Goal: Check status: Check status

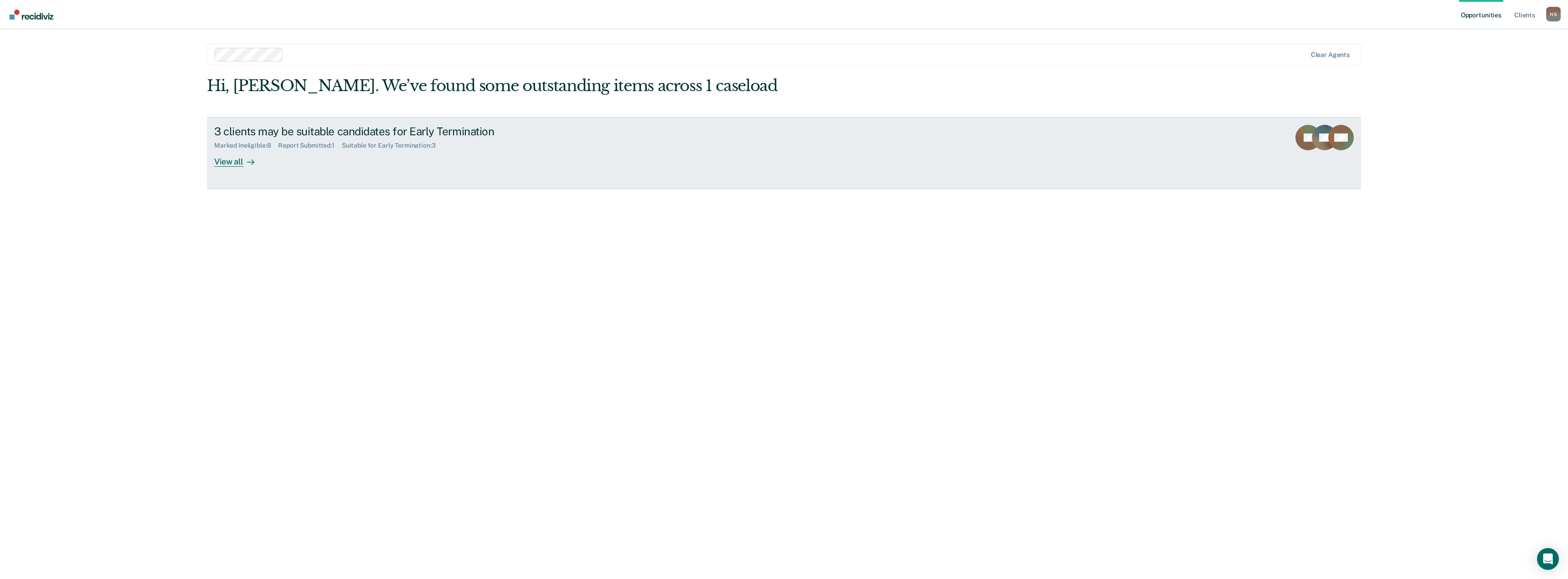
click at [241, 166] on div "View all" at bounding box center [239, 158] width 51 height 17
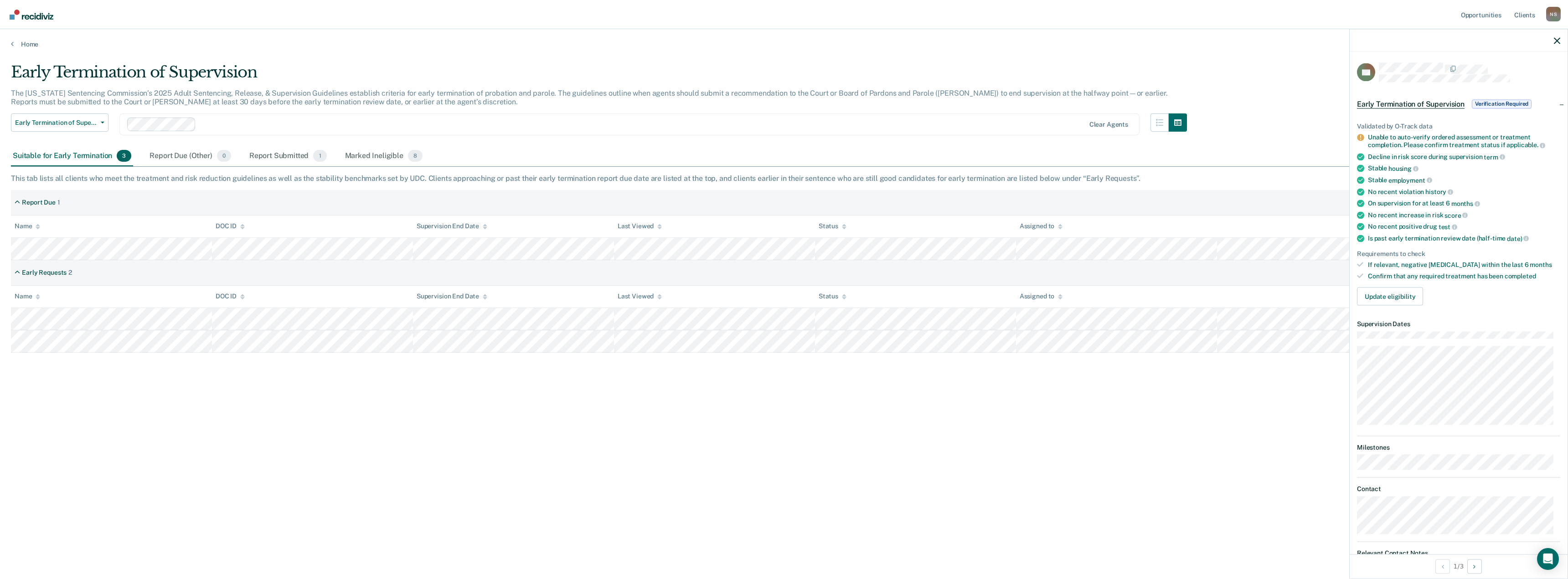
drag, startPoint x: 1284, startPoint y: 380, endPoint x: 1392, endPoint y: 206, distance: 204.8
click at [1284, 379] on div "Early Termination of Supervision The [US_STATE] Sentencing Commission’s 2025 Ad…" at bounding box center [784, 286] width 1546 height 448
click at [1554, 39] on icon "button" at bounding box center [1557, 40] width 6 height 6
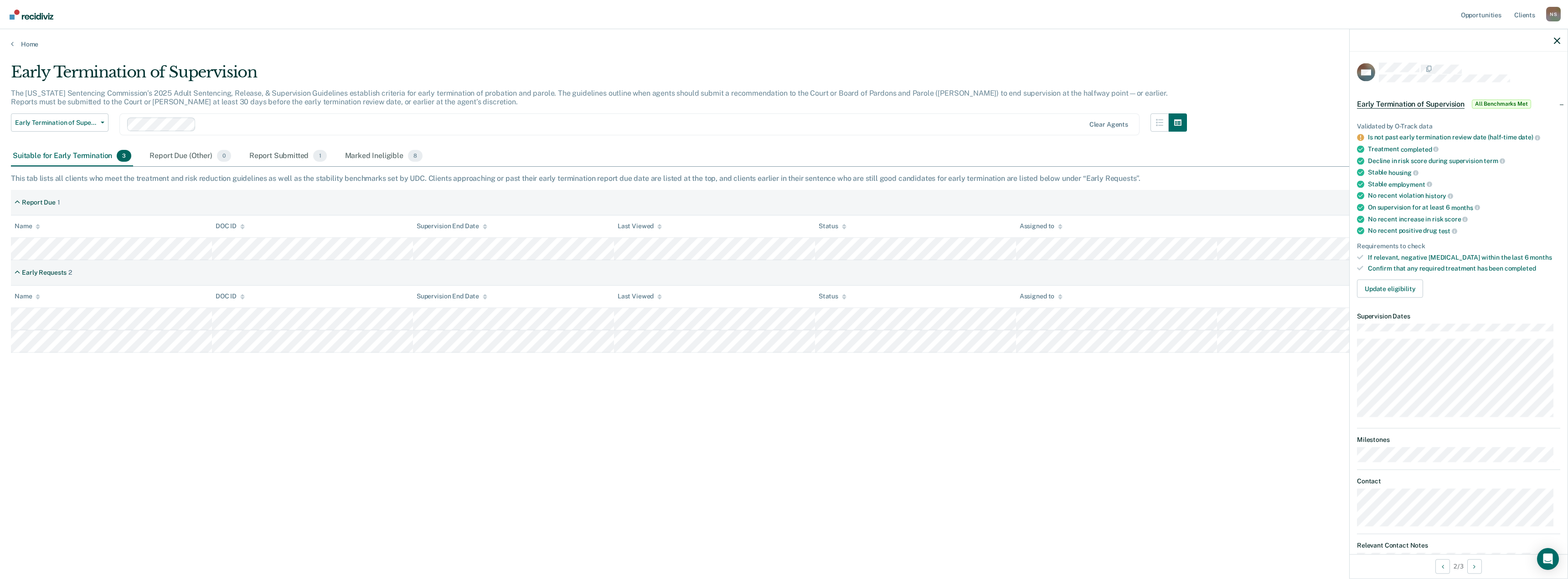
click at [497, 423] on div "Early Termination of Supervision The [US_STATE] Sentencing Commission’s 2025 Ad…" at bounding box center [784, 286] width 1546 height 448
click at [279, 154] on div "Report Submitted 1" at bounding box center [287, 155] width 81 height 20
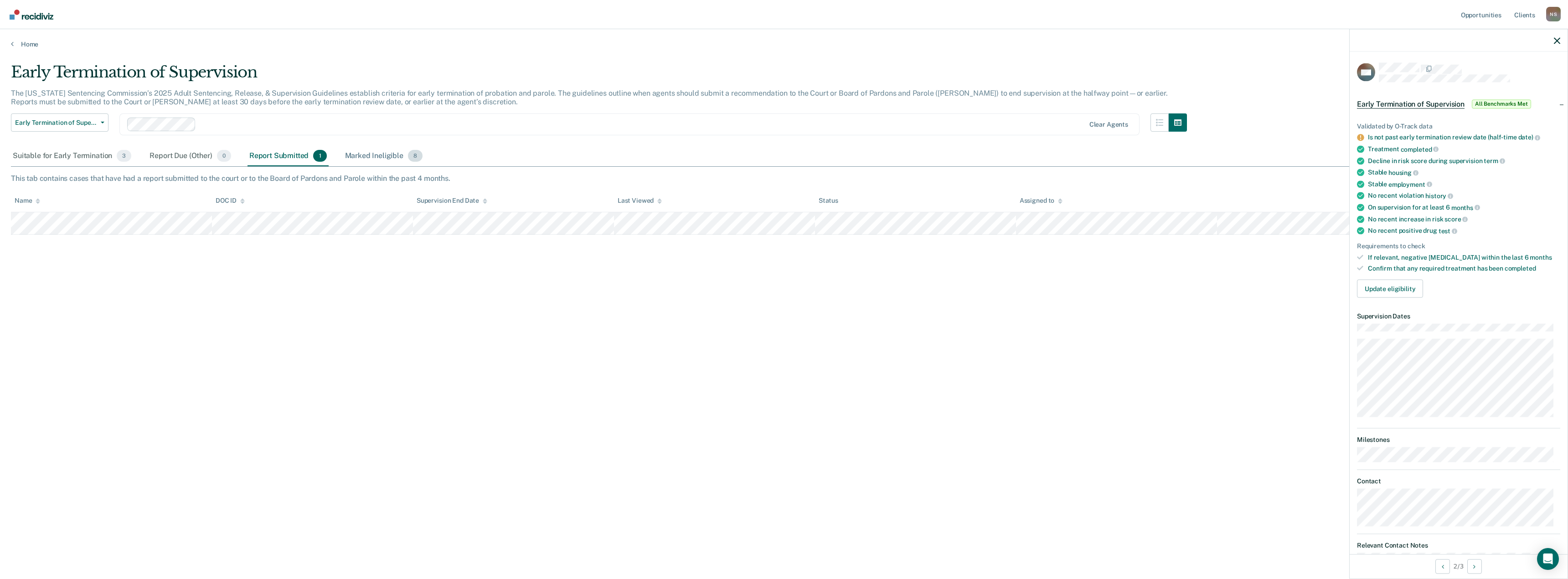
click at [348, 152] on div "Marked Ineligible 8" at bounding box center [383, 155] width 81 height 20
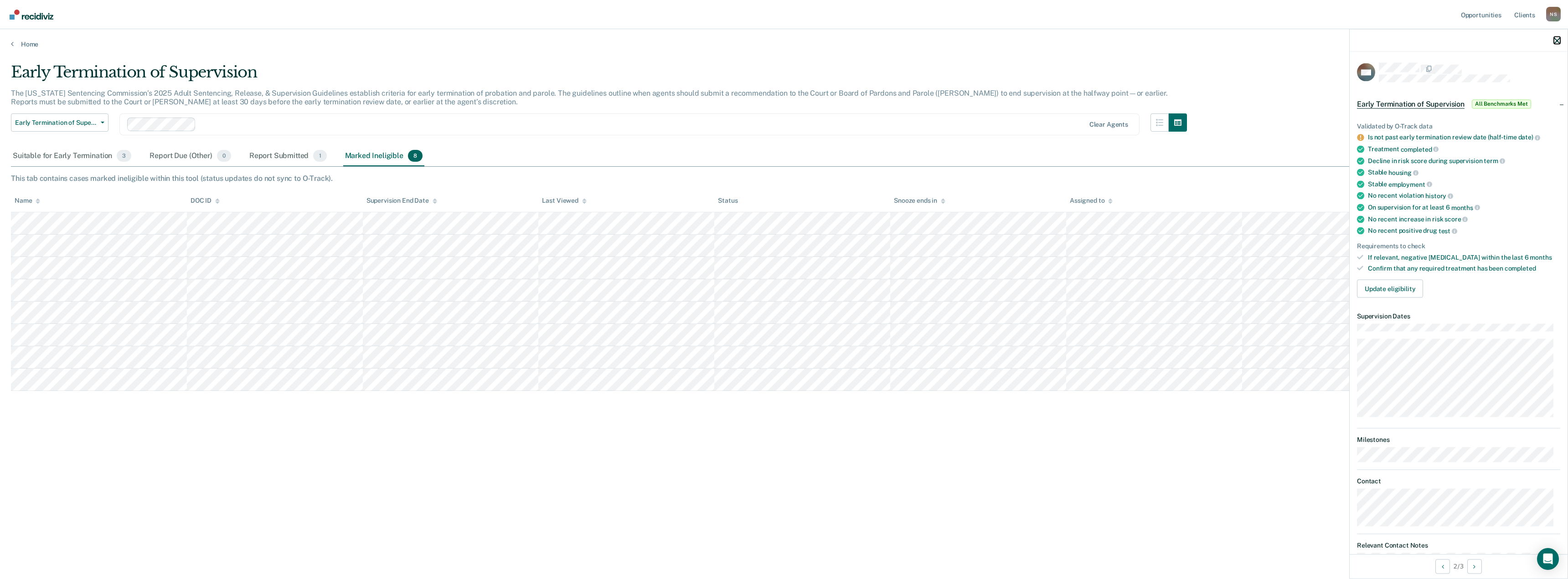
click at [1558, 37] on button "button" at bounding box center [1557, 40] width 6 height 8
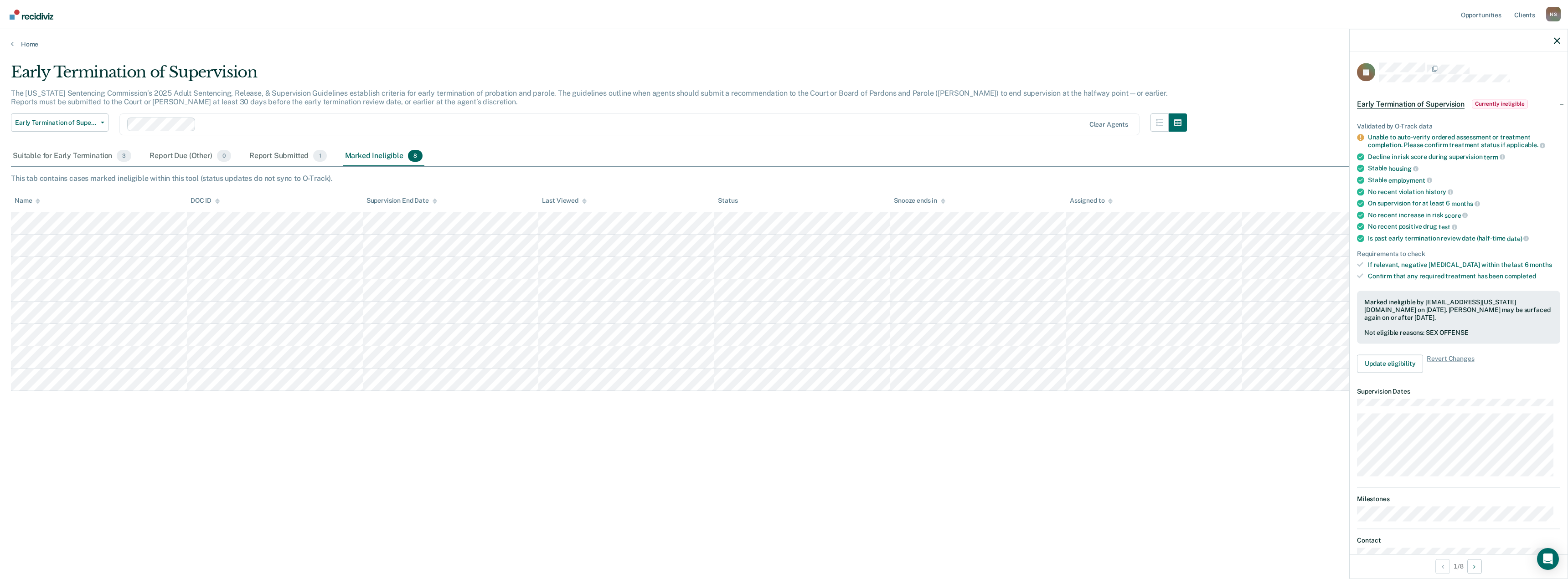
click at [1240, 437] on div "Early Termination of Supervision The [US_STATE] Sentencing Commission’s 2025 Ad…" at bounding box center [784, 286] width 1546 height 448
click at [1366, 360] on button "Update eligibility" at bounding box center [1390, 363] width 66 height 18
click at [1559, 40] on icon "button" at bounding box center [1557, 40] width 6 height 6
